Goal: Information Seeking & Learning: Learn about a topic

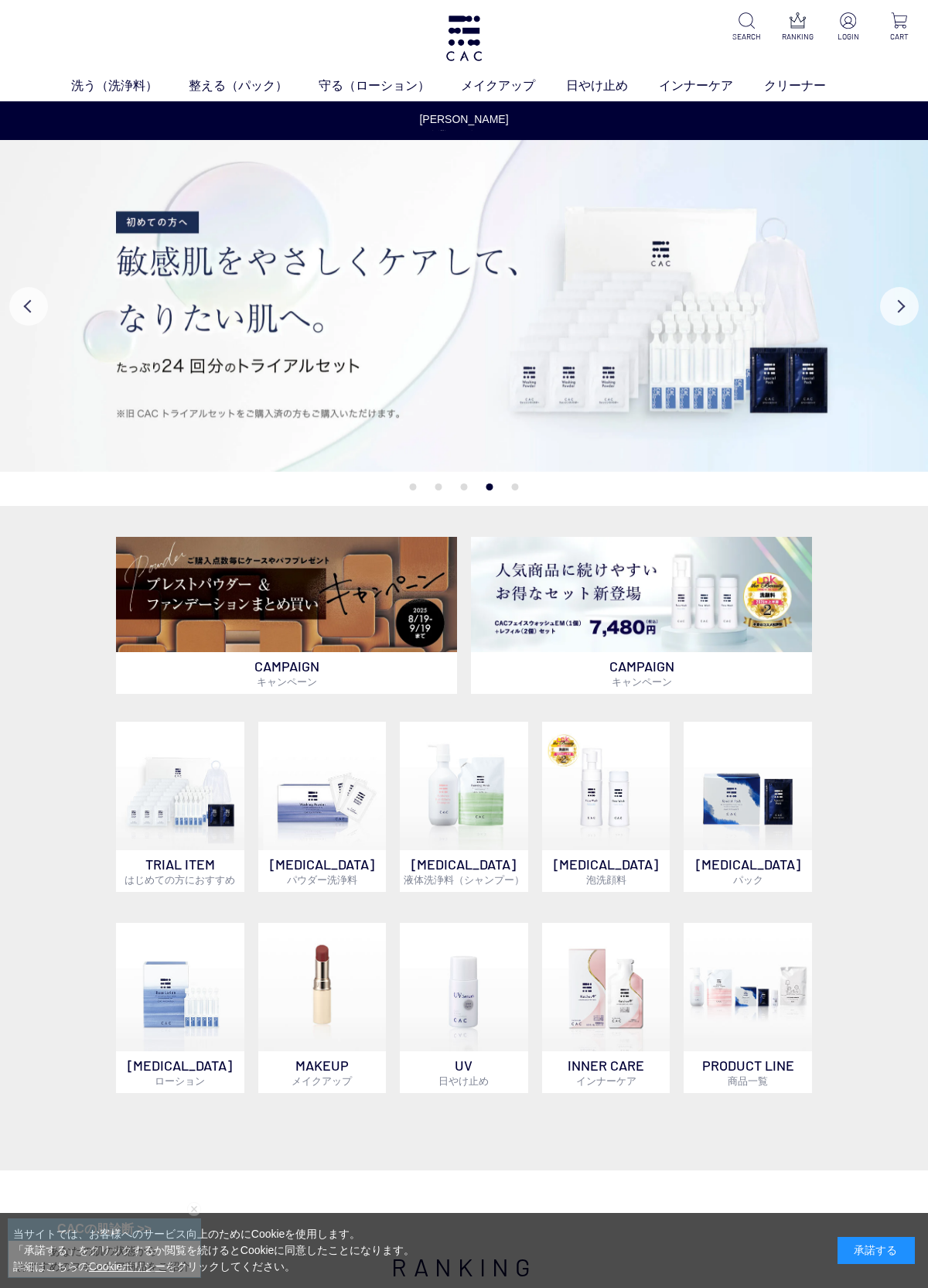
click at [336, 640] on img at bounding box center [286, 595] width 341 height 116
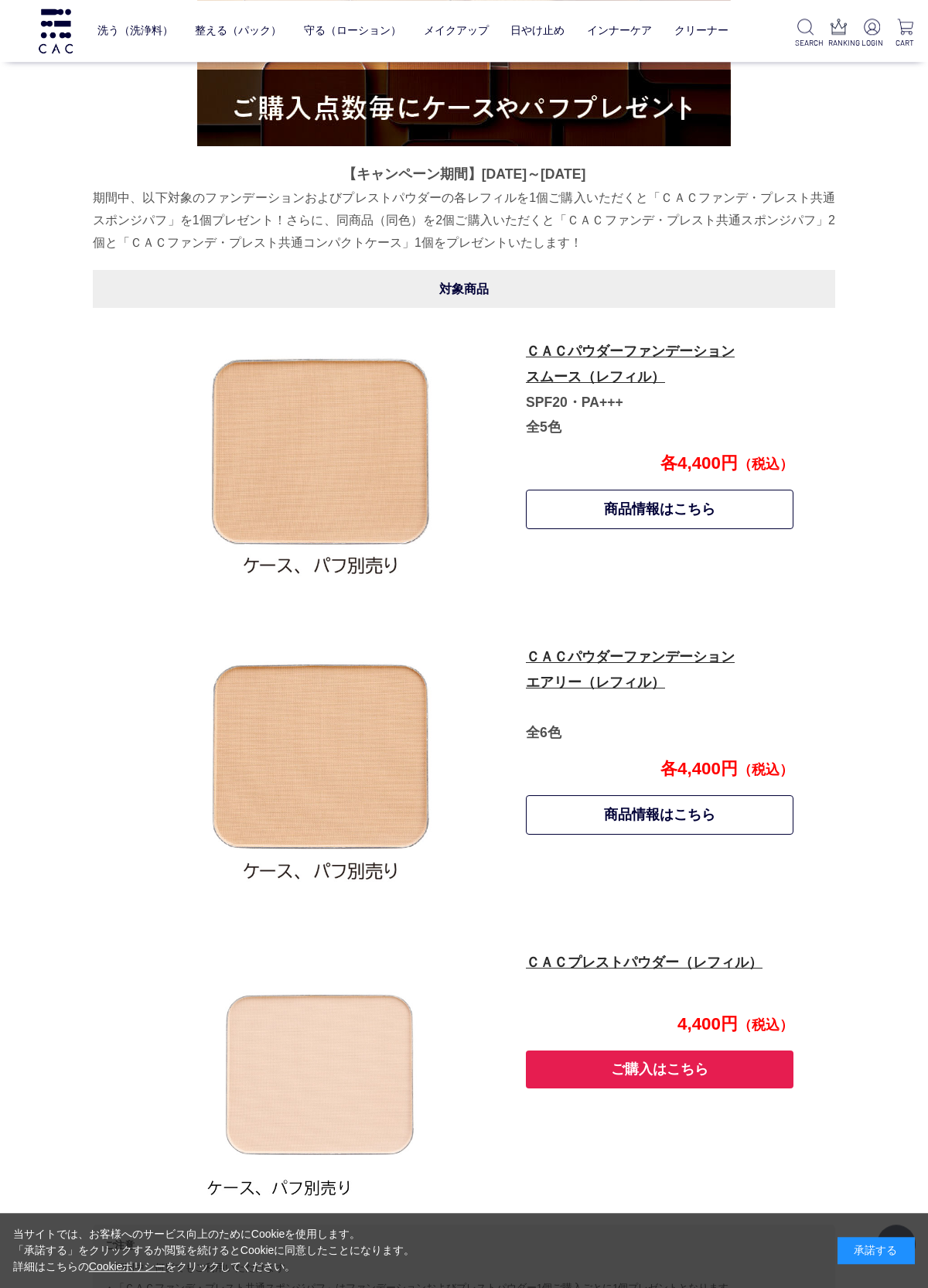
scroll to position [570, 0]
click at [592, 677] on link "ＣＡＣパウダーファンデーション エアリー（レフィル）" at bounding box center [630, 669] width 209 height 41
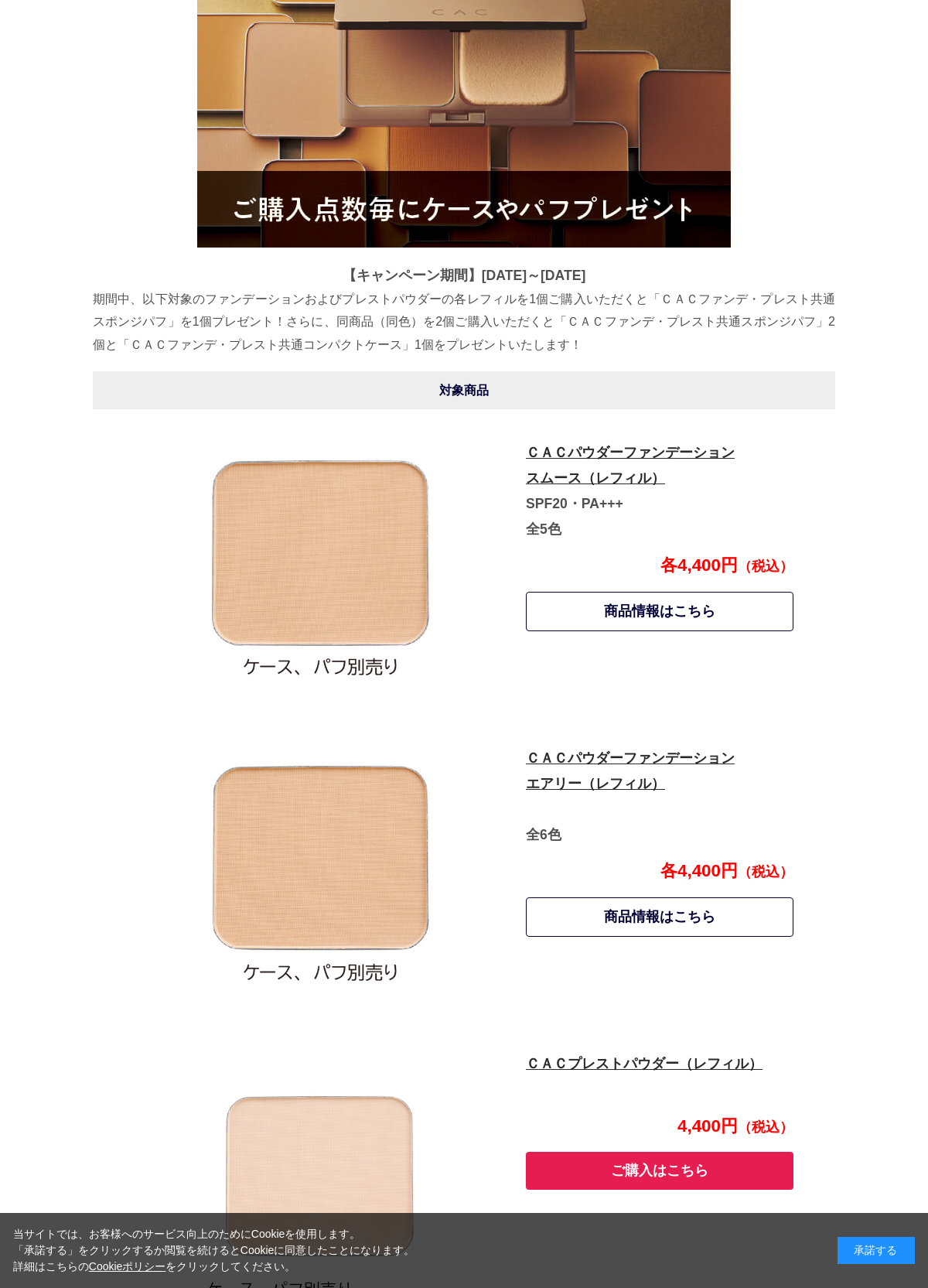
scroll to position [639, 0]
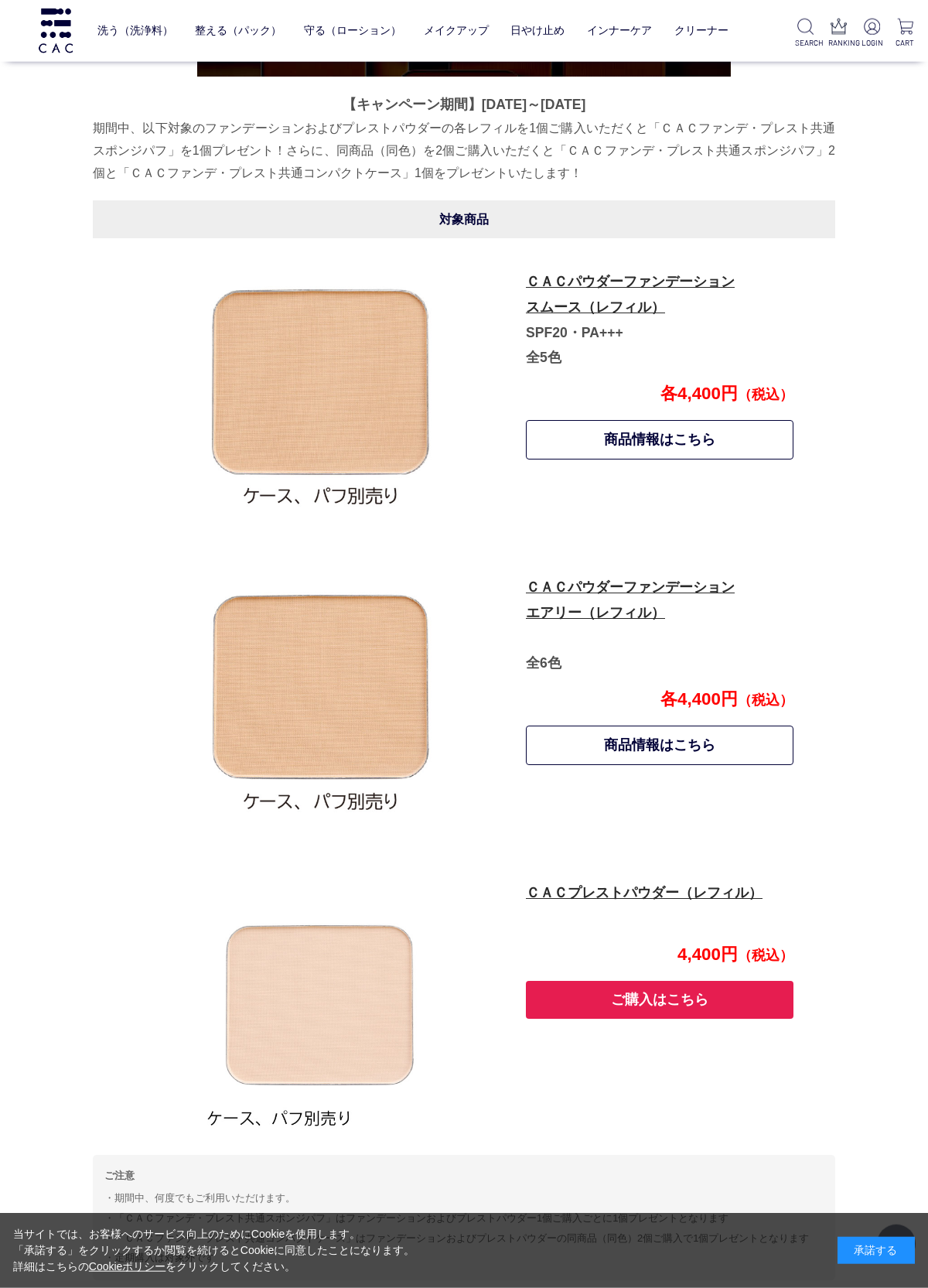
click at [636, 305] on link "ＣＡＣパウダーファンデーション スムース（レフィル）" at bounding box center [630, 294] width 209 height 41
click at [603, 587] on link "ＣＡＣパウダーファンデーション エアリー（レフィル）" at bounding box center [630, 599] width 209 height 41
click at [634, 885] on link "ＣＡＣプレストパウダー（レフィル）" at bounding box center [644, 893] width 237 height 16
click at [630, 438] on link "商品情報はこちら" at bounding box center [659, 440] width 268 height 40
click at [664, 754] on link "商品情報はこちら" at bounding box center [659, 745] width 268 height 40
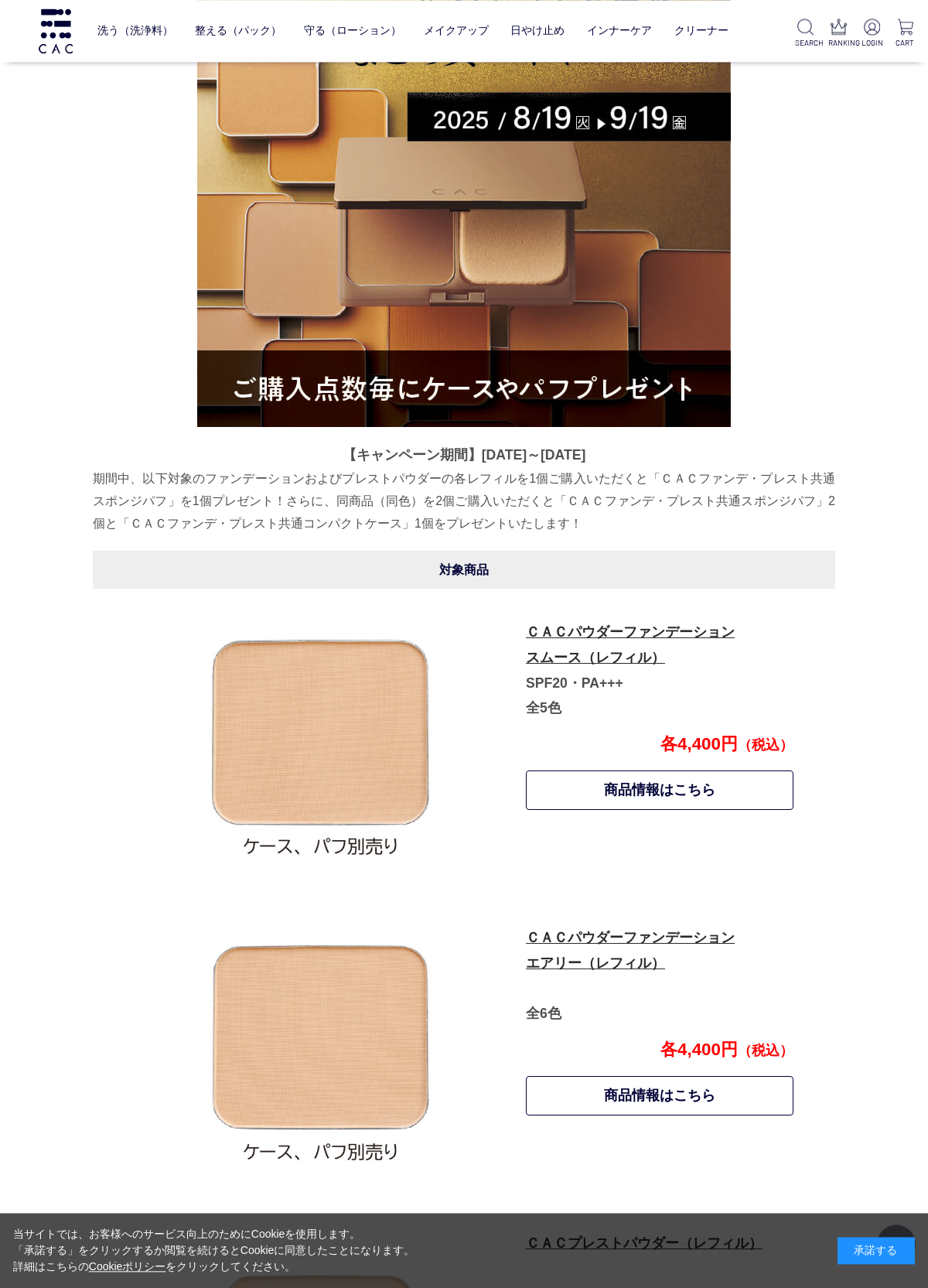
scroll to position [0, 0]
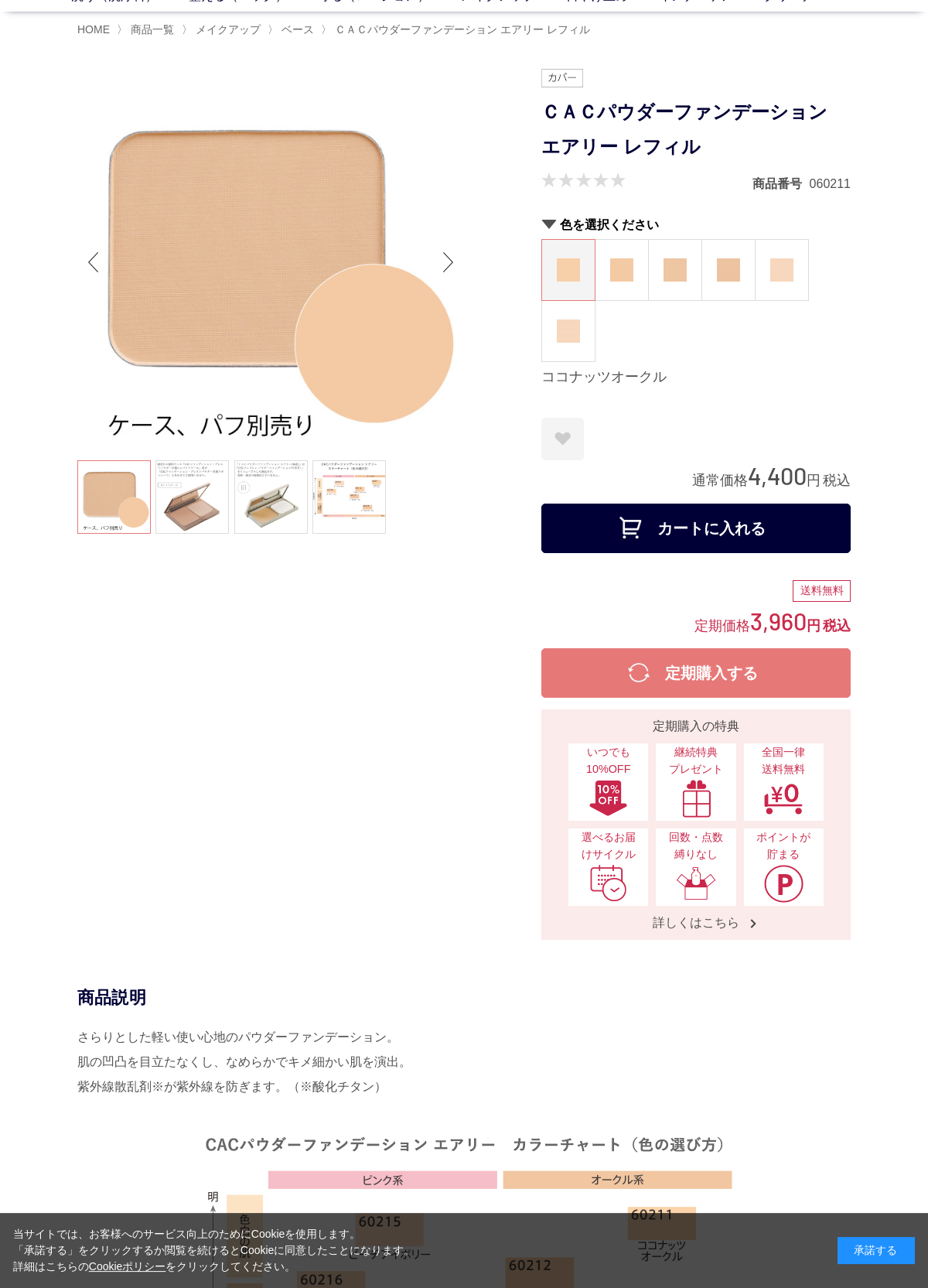
scroll to position [92, 0]
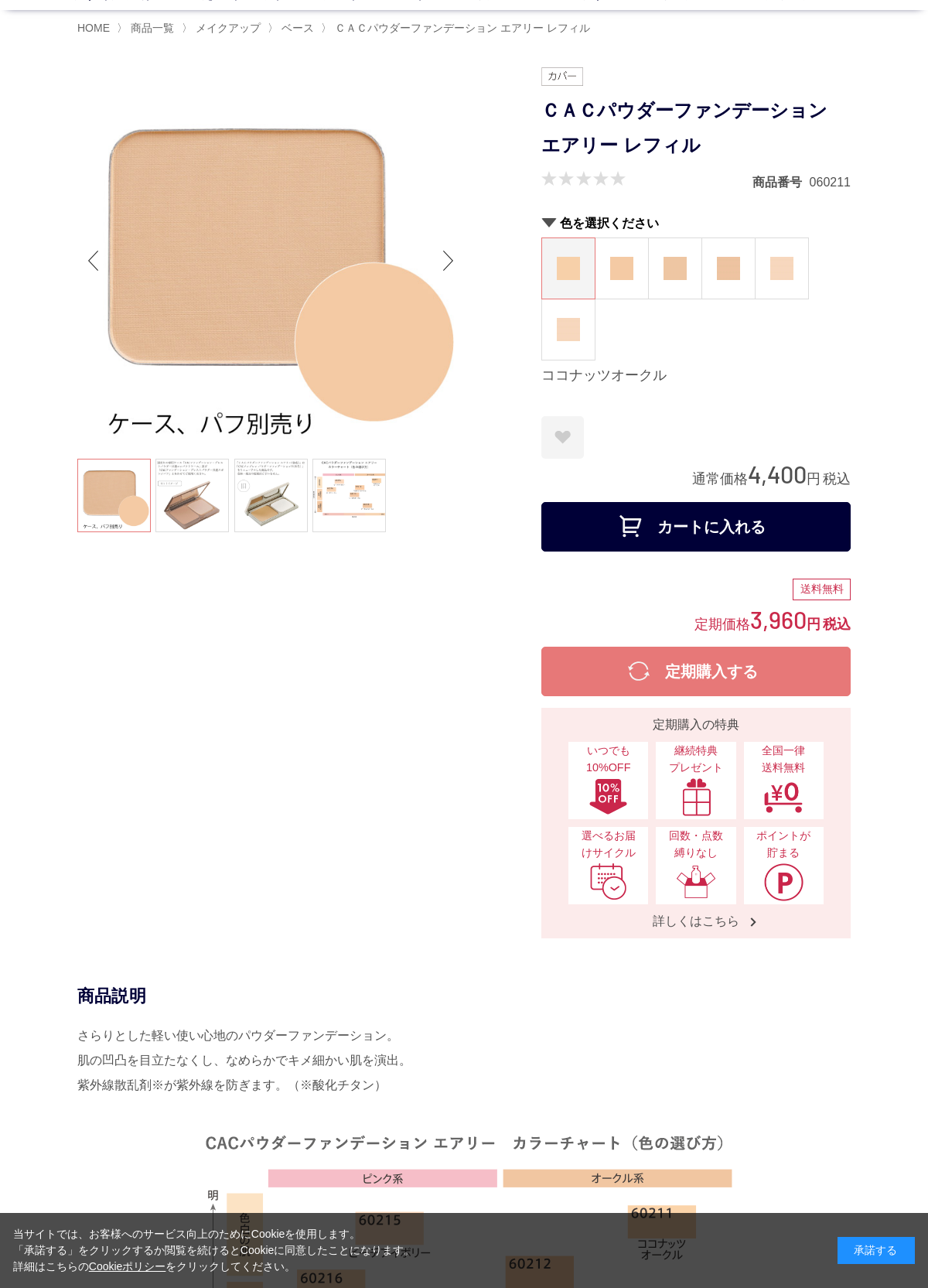
click at [374, 503] on link at bounding box center [348, 495] width 73 height 73
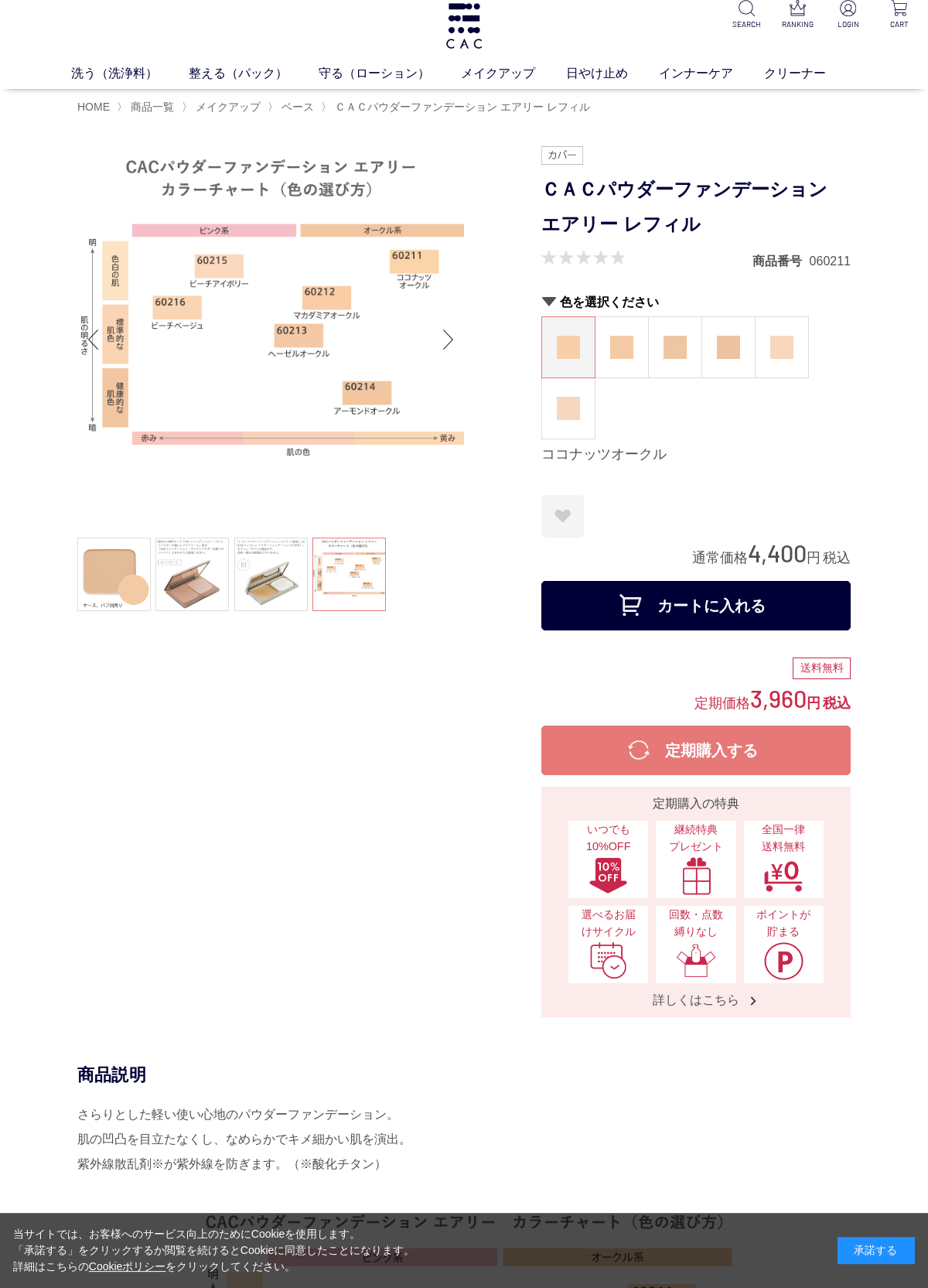
scroll to position [0, 0]
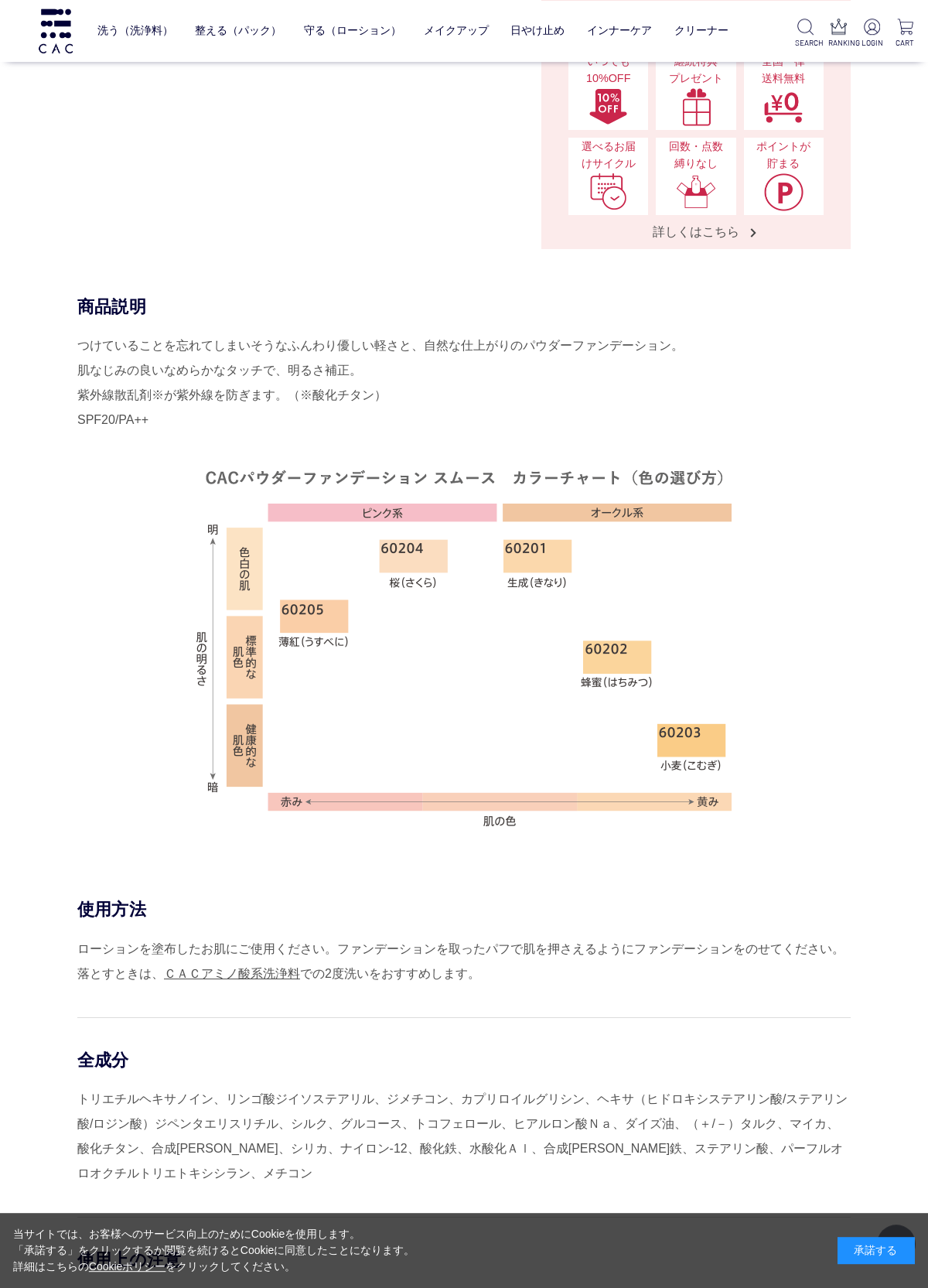
scroll to position [484, 0]
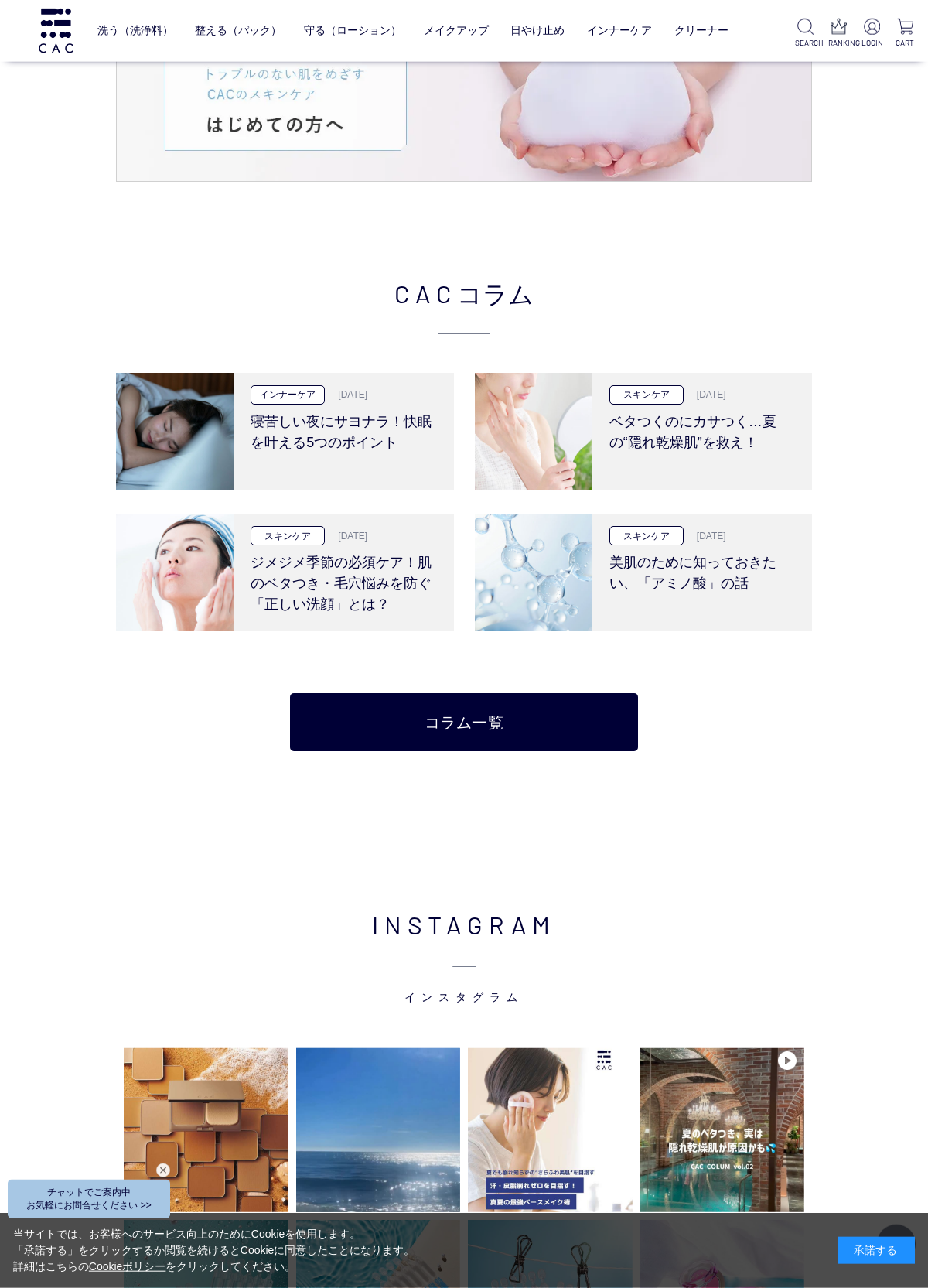
scroll to position [2386, 0]
click at [349, 416] on h3 "寝苦しい夜にサヨナラ！快眠を叶える5つのポイント" at bounding box center [344, 428] width 187 height 48
